Goal: Find contact information: Find contact information

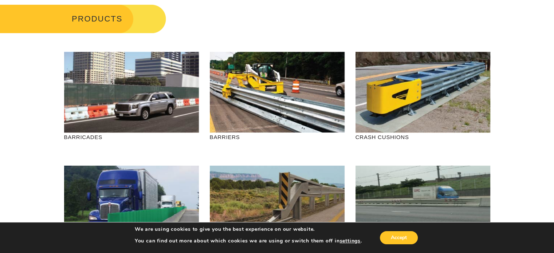
scroll to position [109, 0]
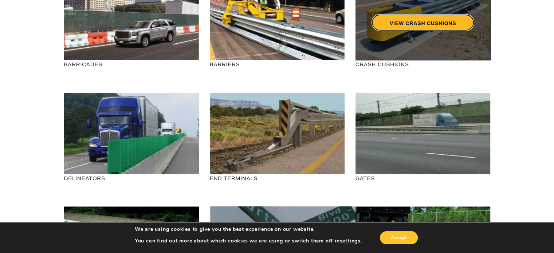
click at [415, 23] on link "VIEW CRASH CUSHIONS" at bounding box center [422, 22] width 103 height 17
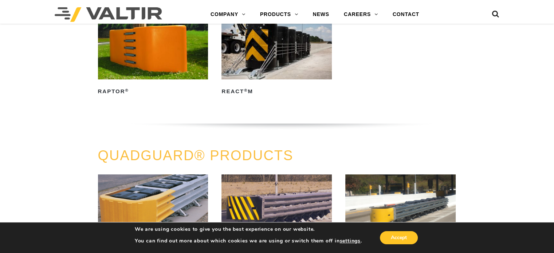
scroll to position [473, 0]
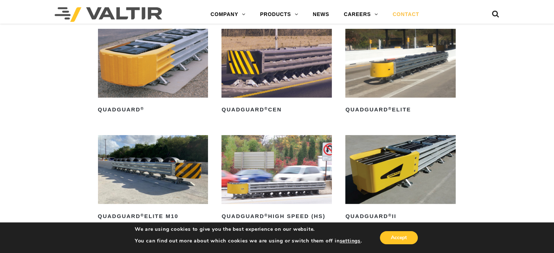
click at [402, 11] on link "CONTACT" at bounding box center [405, 14] width 41 height 15
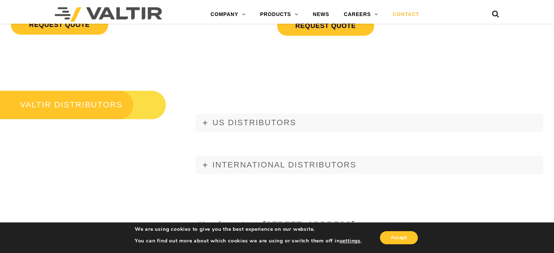
scroll to position [874, 0]
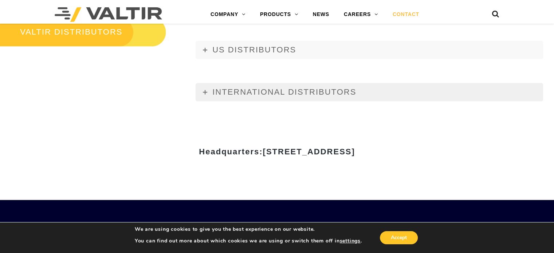
click at [221, 94] on span "INTERNATIONAL DISTRIBUTORS" at bounding box center [284, 91] width 144 height 9
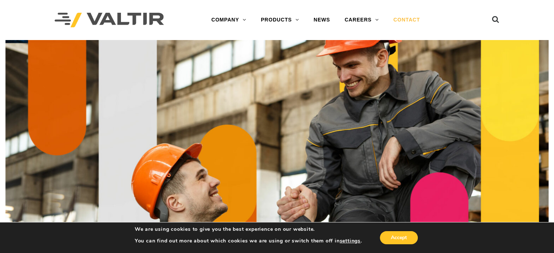
scroll to position [36, 0]
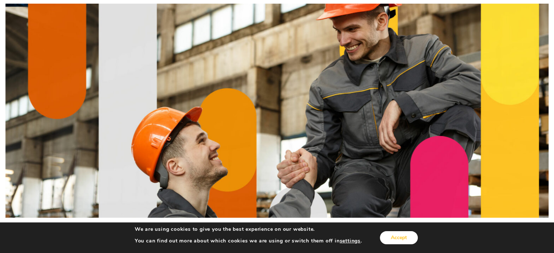
click at [393, 235] on button "Accept" at bounding box center [399, 237] width 38 height 13
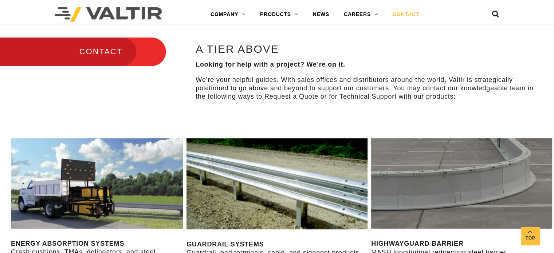
scroll to position [0, 0]
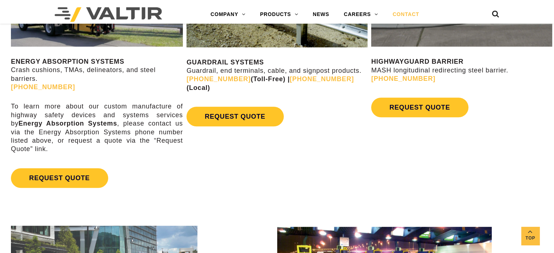
scroll to position [182, 0]
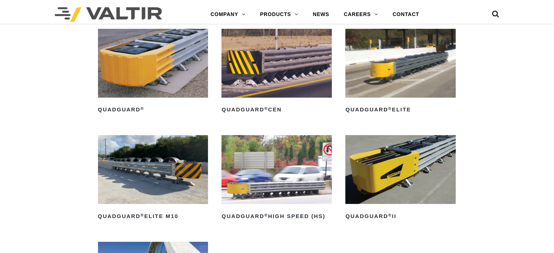
click at [367, 199] on img at bounding box center [400, 169] width 110 height 69
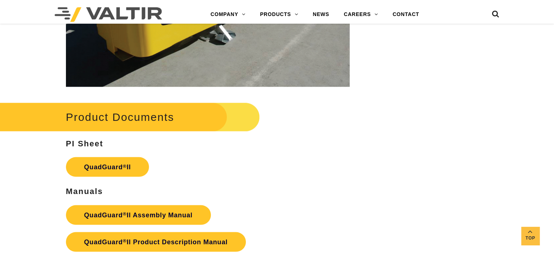
scroll to position [1456, 0]
